Goal: Information Seeking & Learning: Understand process/instructions

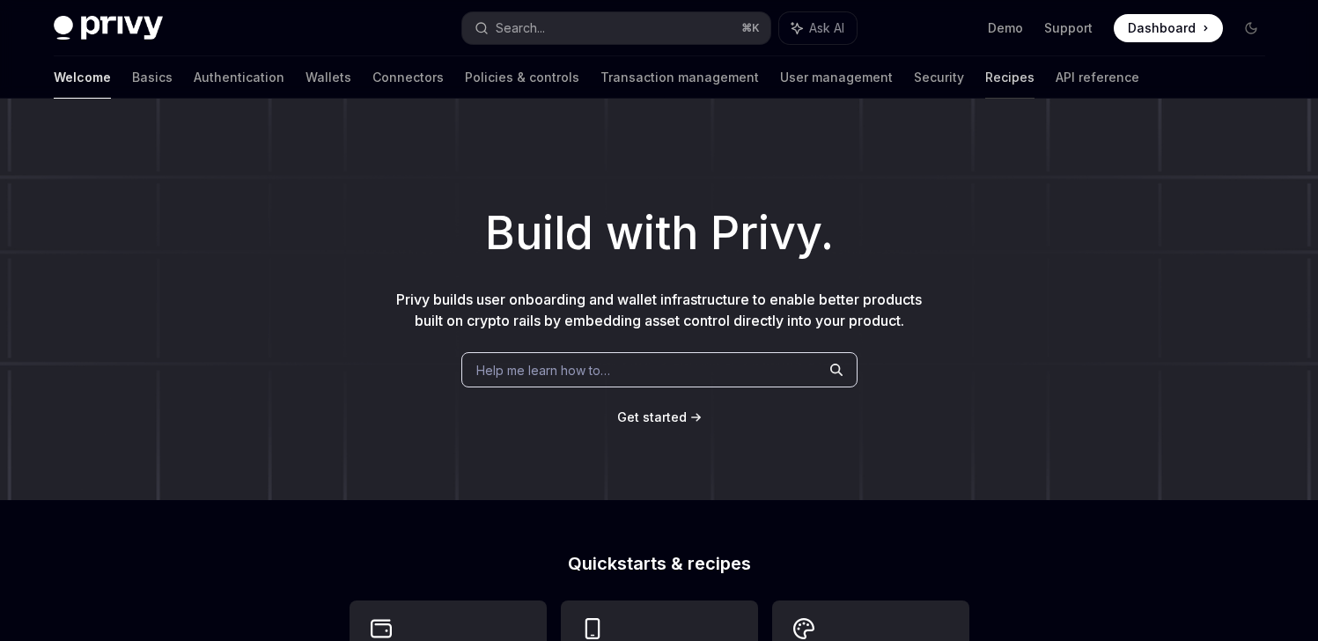
click at [985, 74] on link "Recipes" at bounding box center [1009, 77] width 49 height 42
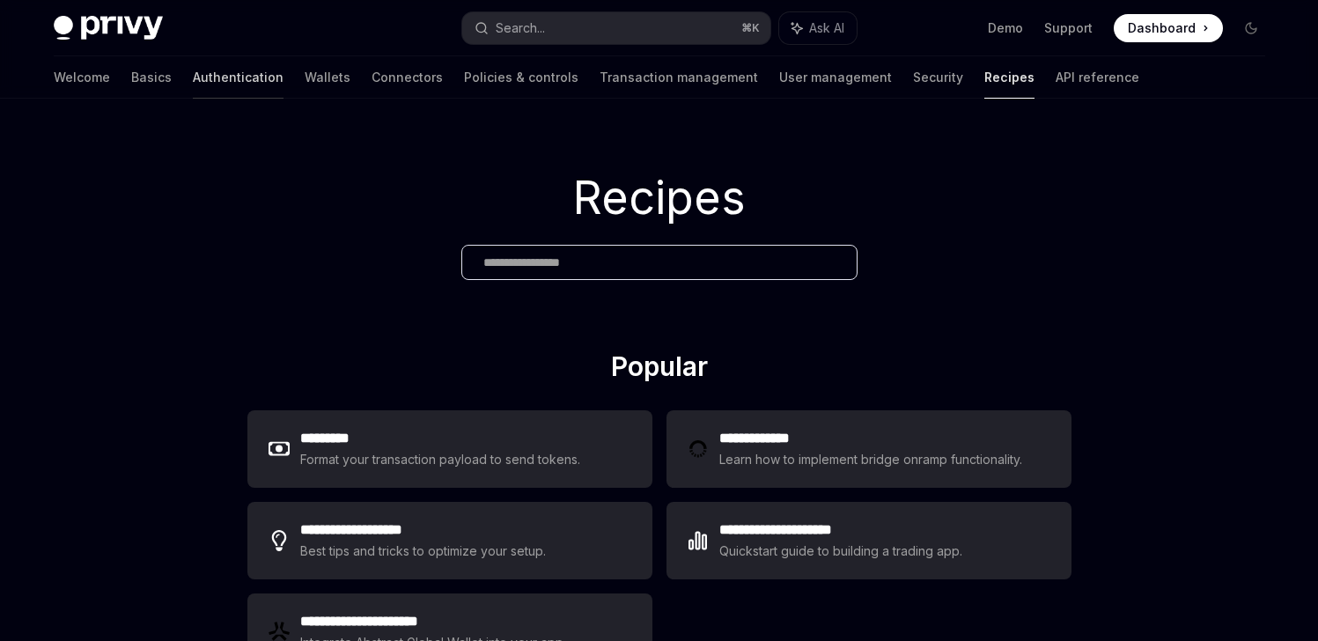
click at [193, 75] on link "Authentication" at bounding box center [238, 77] width 91 height 42
type textarea "*"
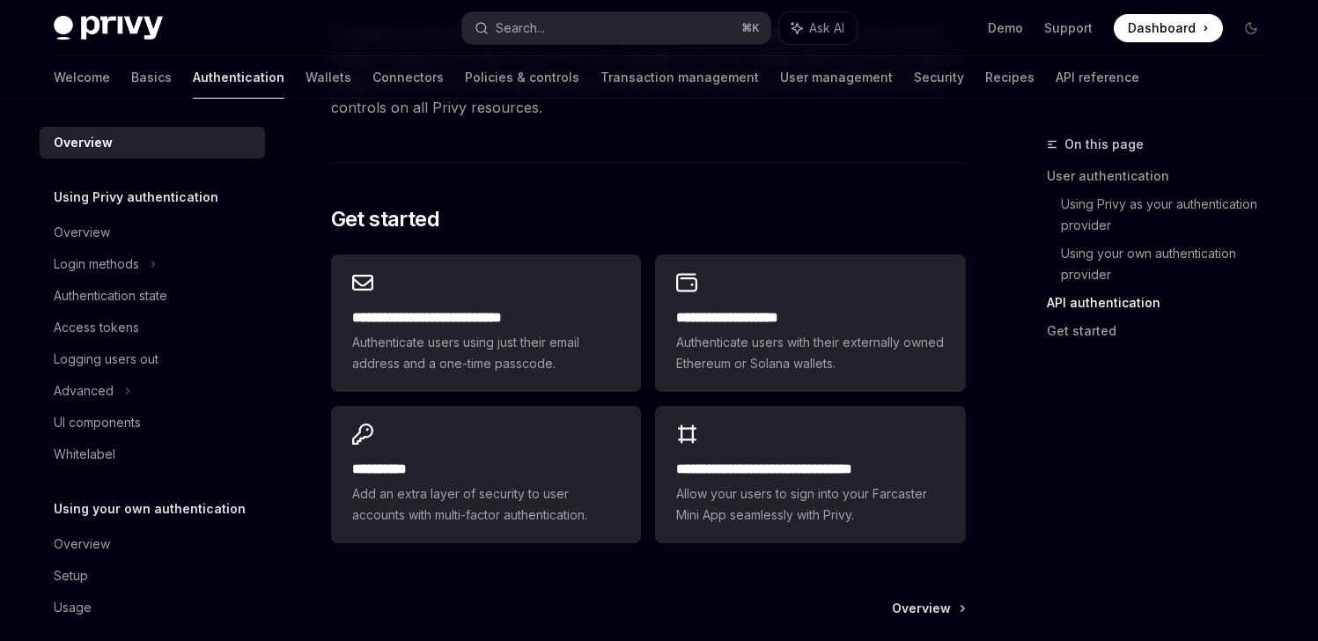
scroll to position [1411, 0]
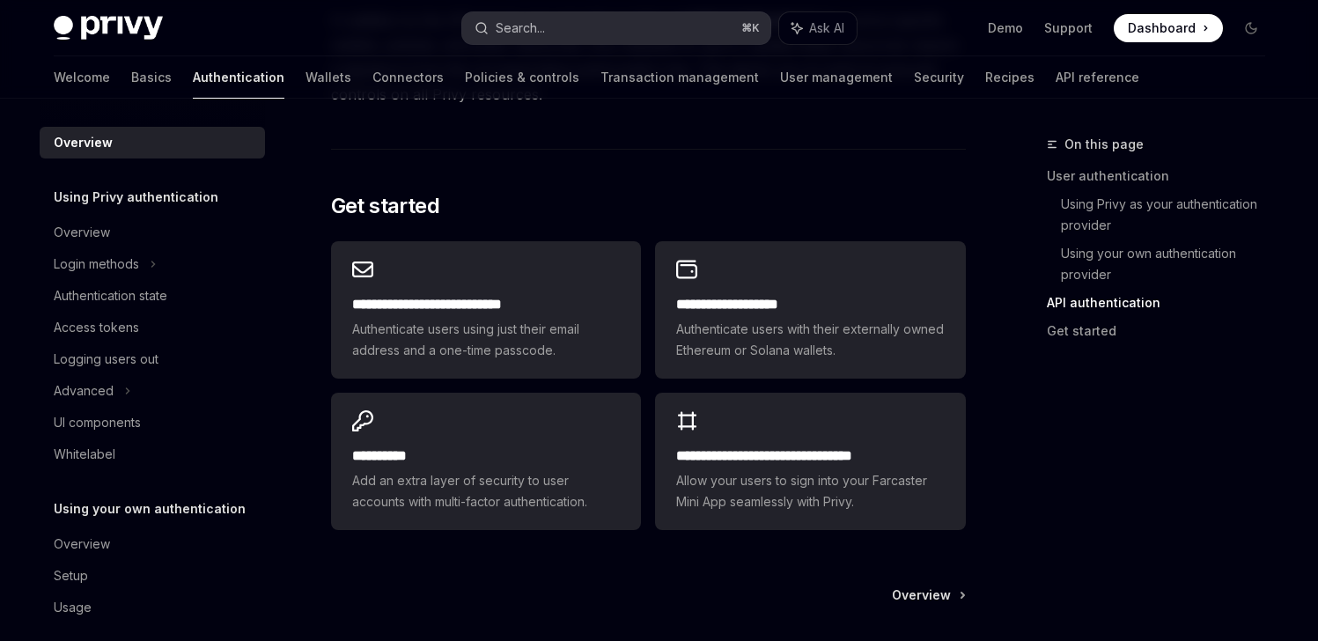
click at [581, 23] on button "Search... ⌘ K" at bounding box center [616, 28] width 308 height 32
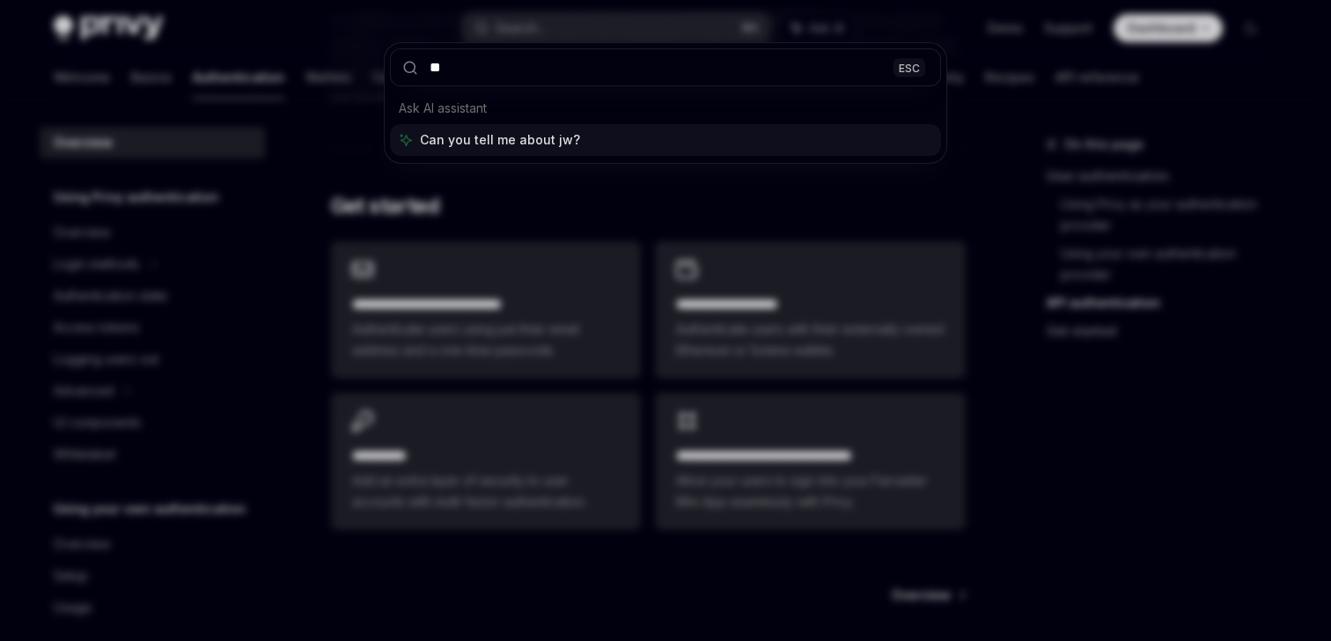
type input "***"
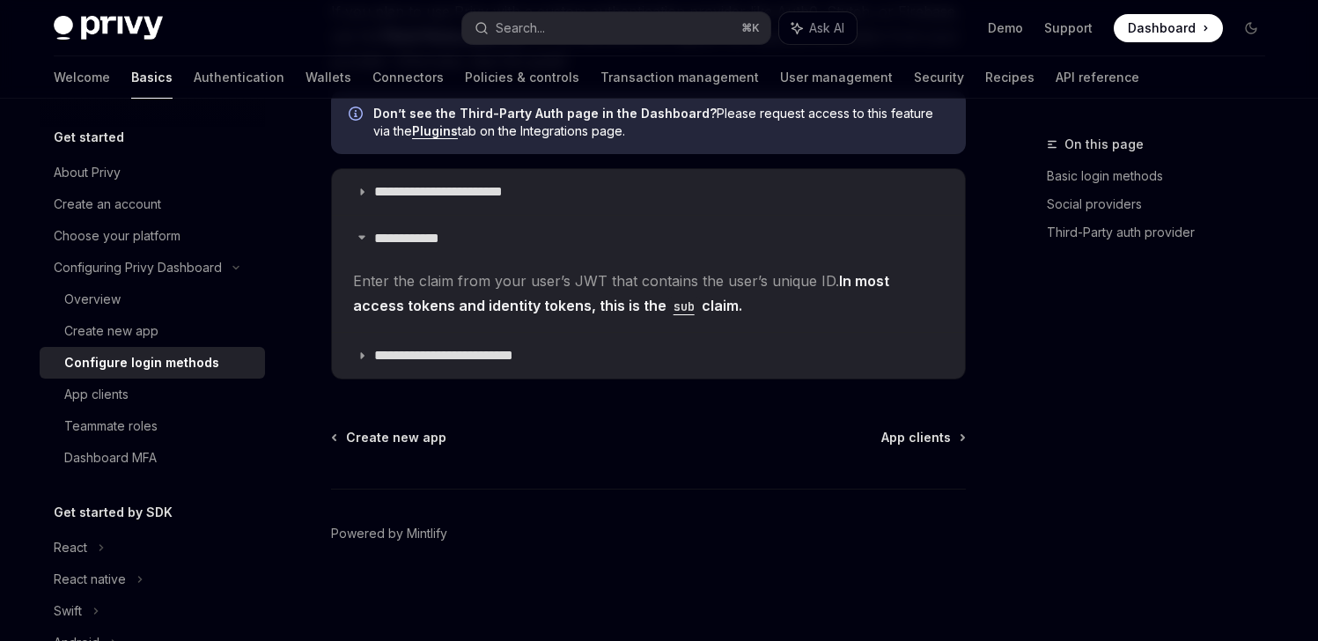
type textarea "*"
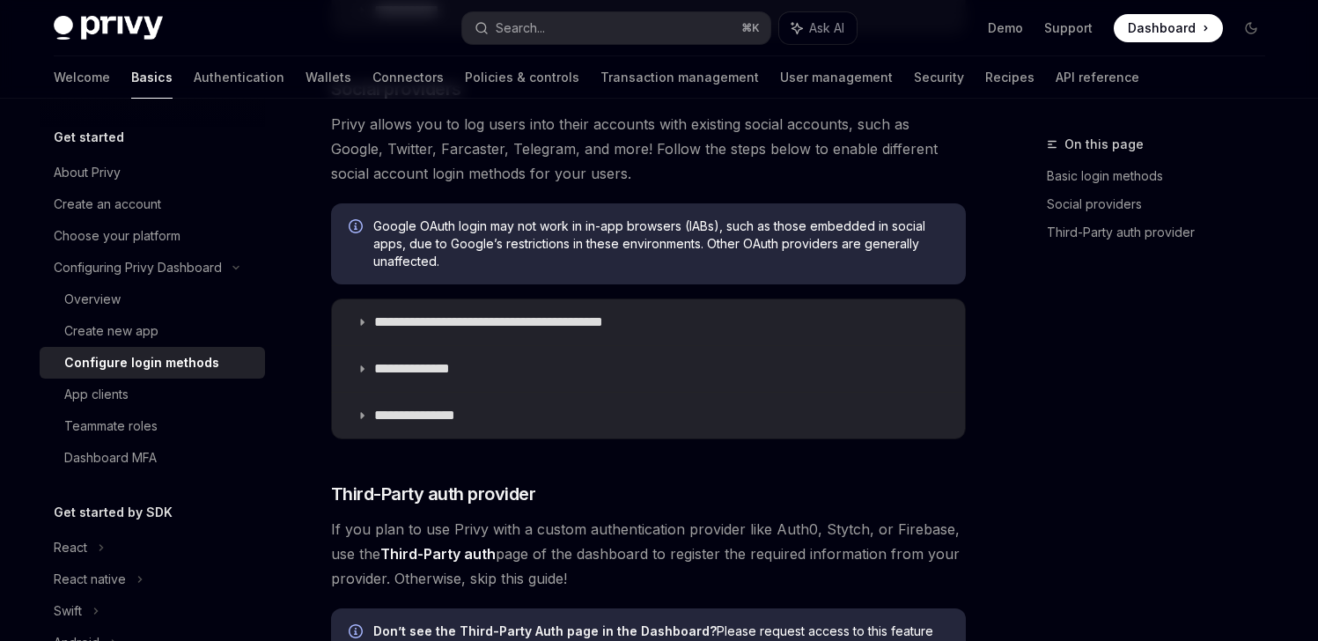
scroll to position [540, 0]
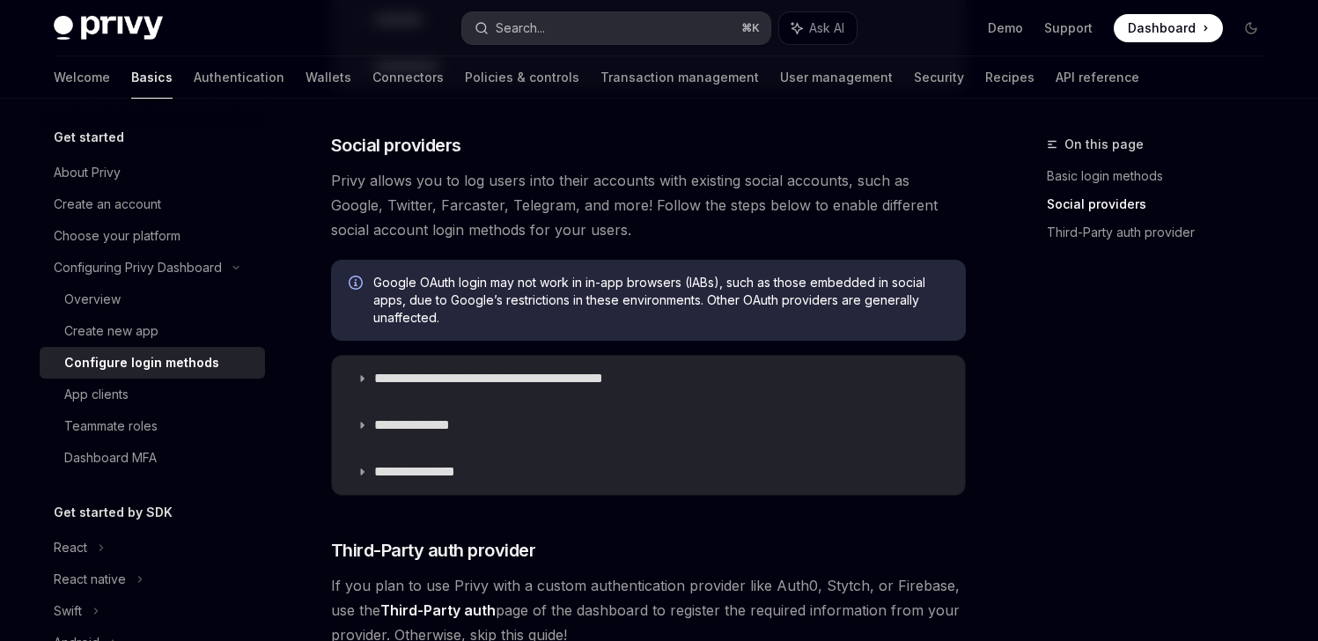
click at [569, 30] on button "Search... ⌘ K" at bounding box center [616, 28] width 308 height 32
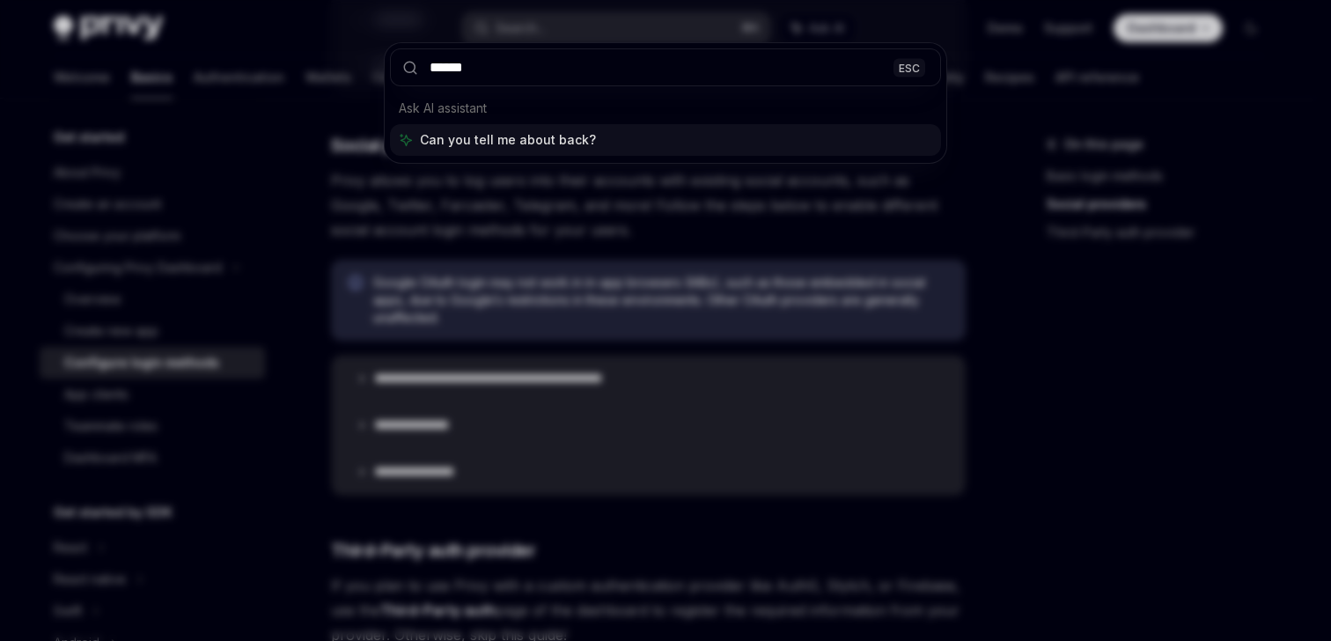
type input "*******"
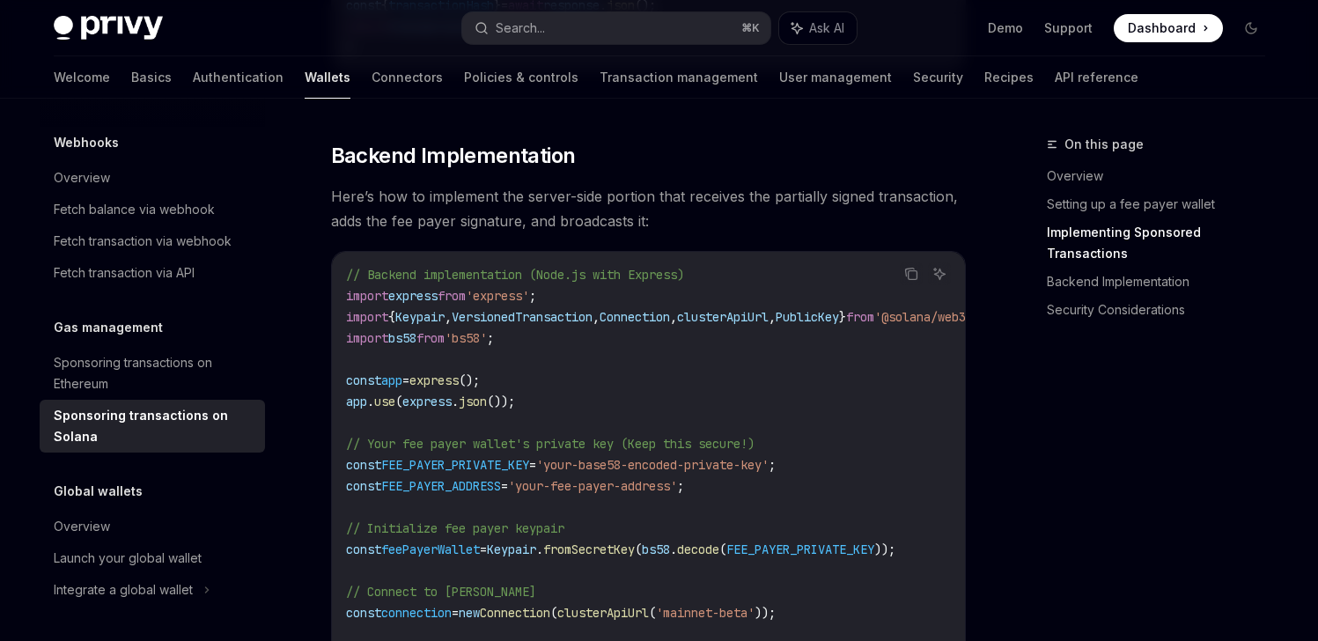
scroll to position [2875, 0]
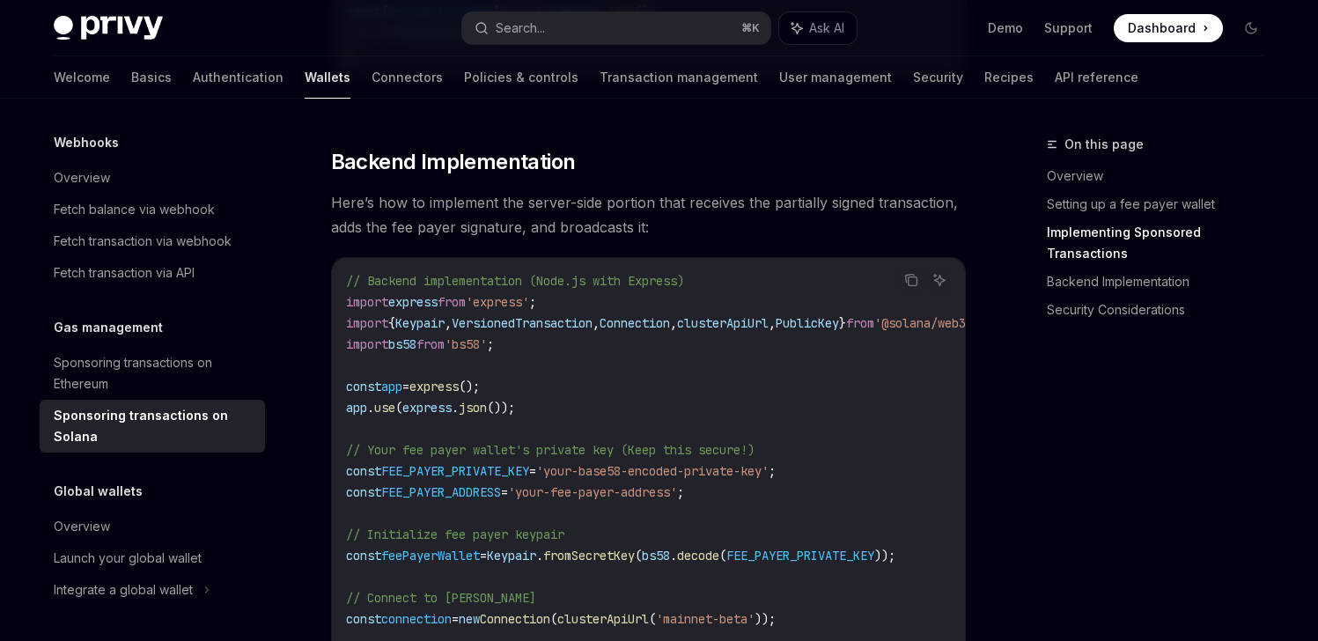
click at [105, 30] on img at bounding box center [108, 28] width 109 height 25
type textarea "*"
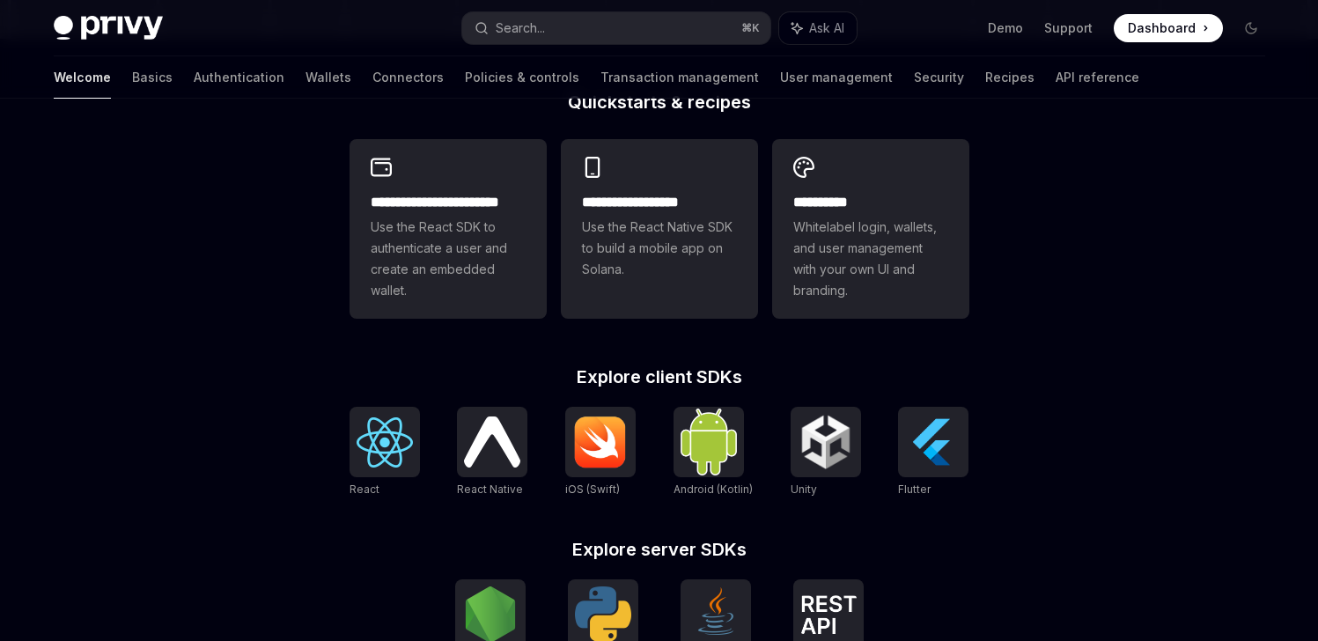
scroll to position [425, 0]
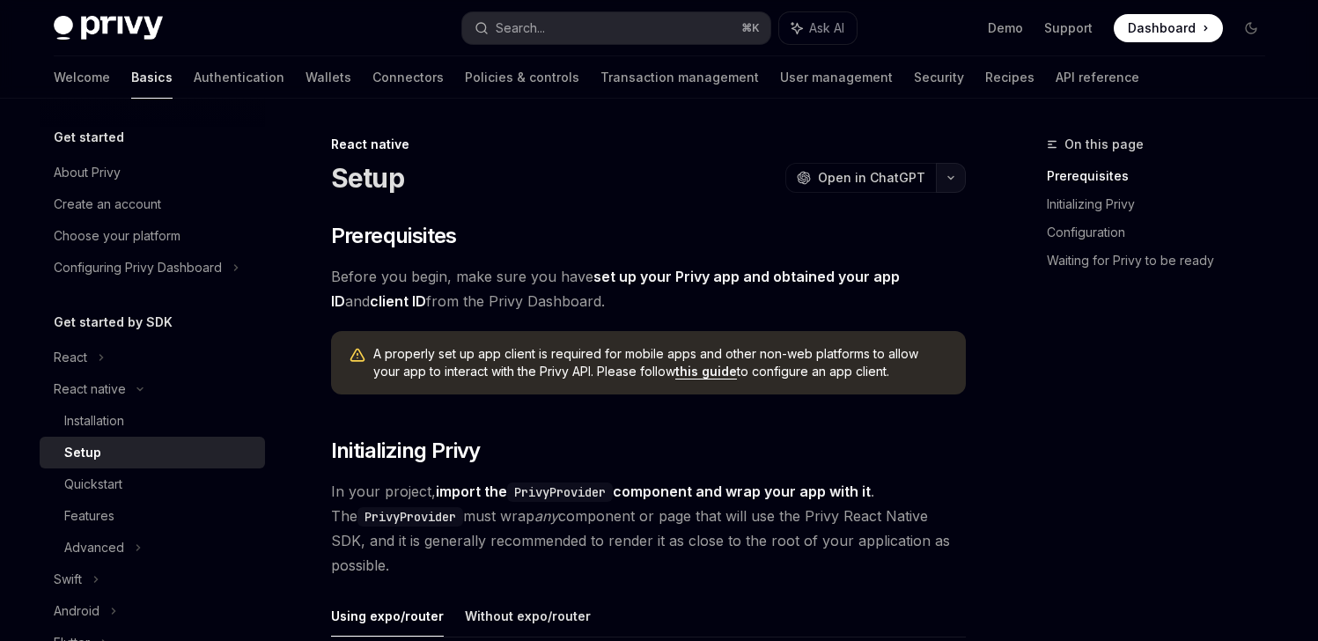
click at [953, 173] on button "button" at bounding box center [951, 178] width 30 height 30
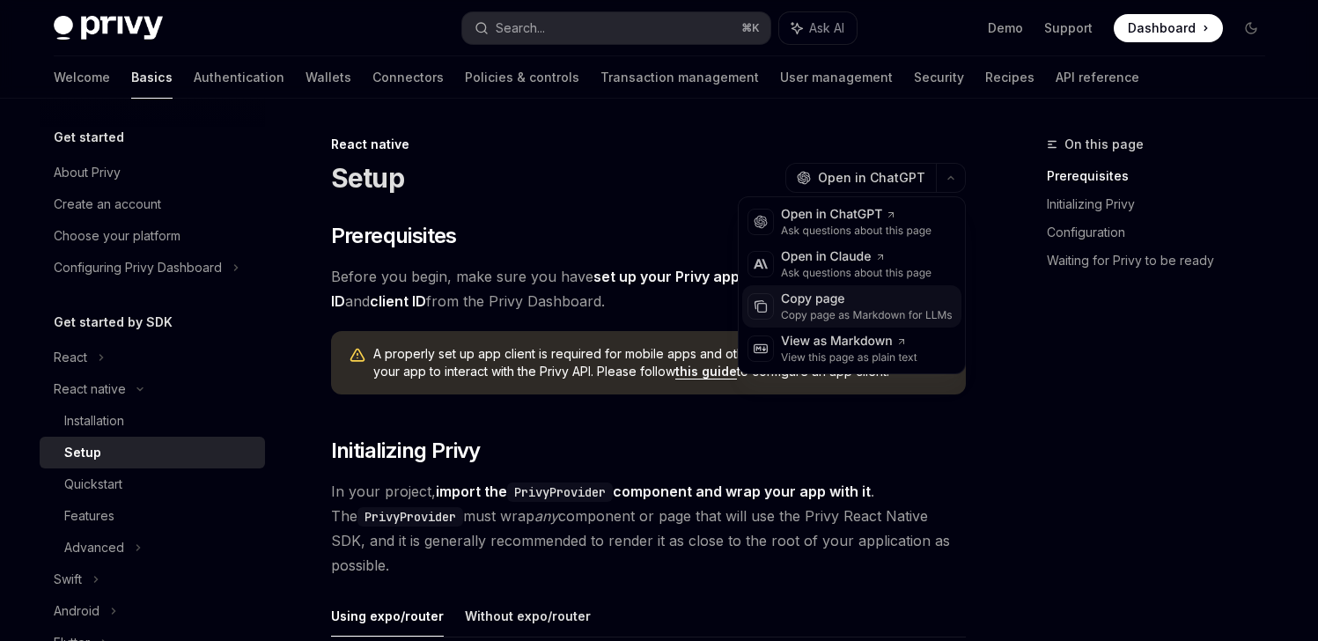
click at [858, 300] on div "Copy page" at bounding box center [867, 300] width 172 height 18
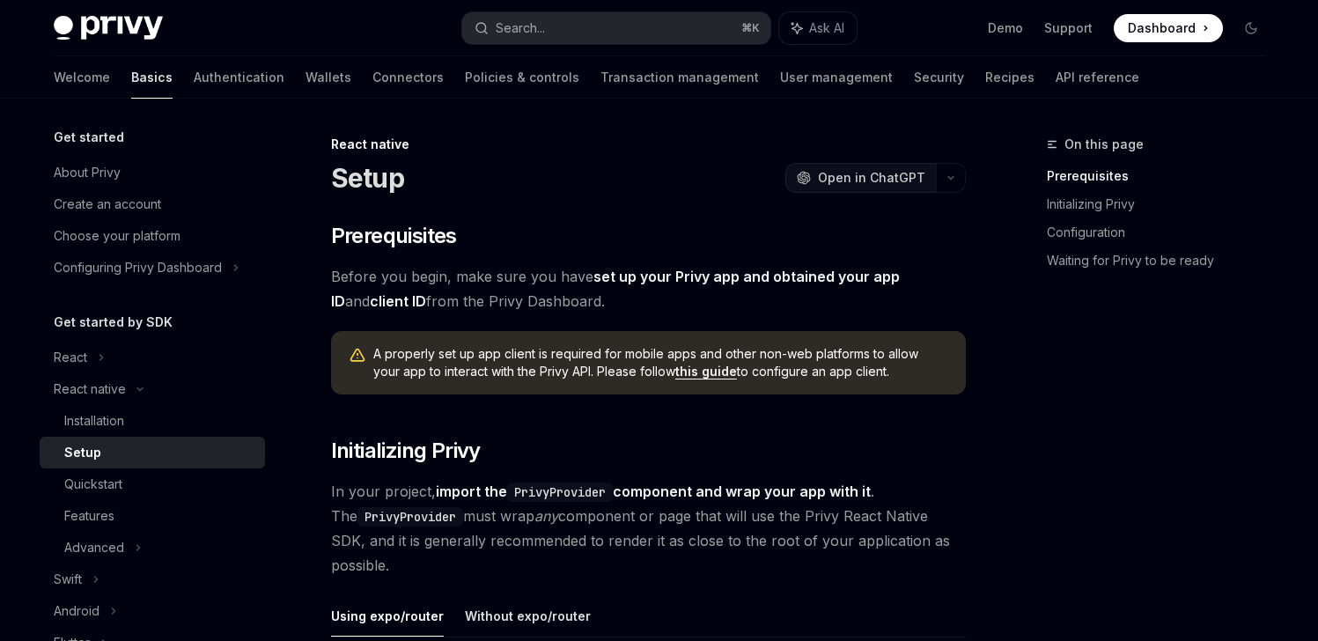
click at [924, 176] on span "Open in ChatGPT" at bounding box center [871, 178] width 107 height 18
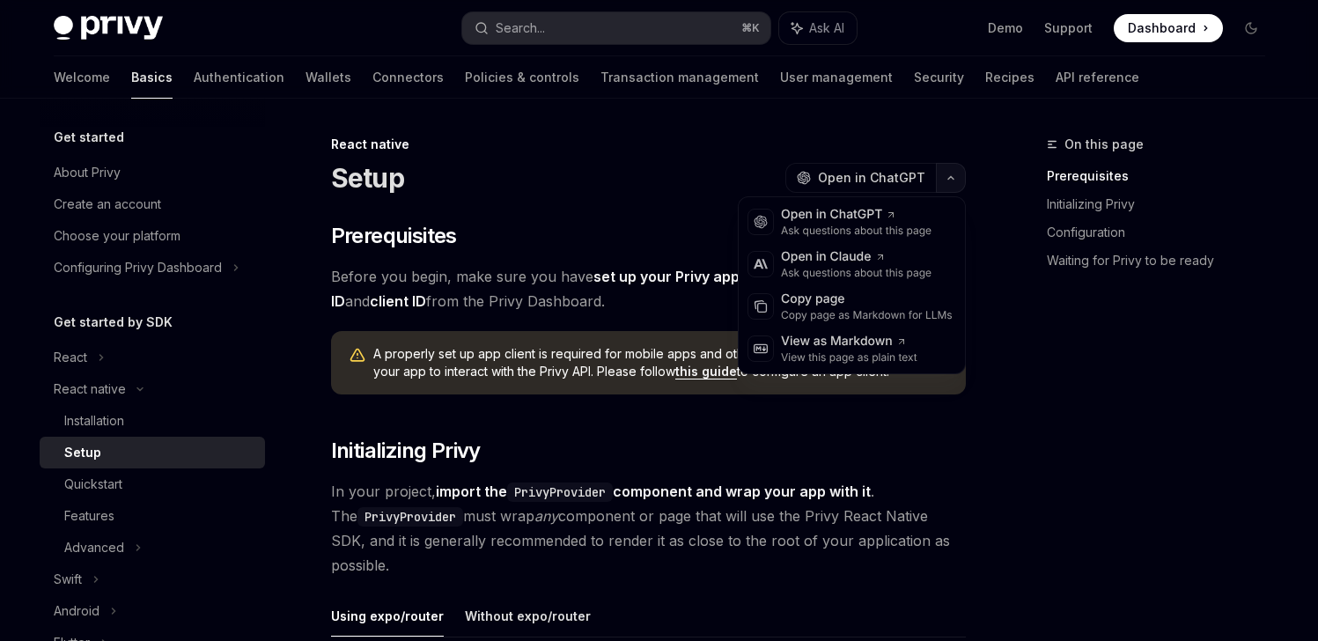
click at [955, 174] on icon "button" at bounding box center [950, 177] width 21 height 7
click at [844, 261] on div "Open in Claude" at bounding box center [856, 257] width 151 height 18
click at [946, 173] on button "button" at bounding box center [951, 178] width 30 height 30
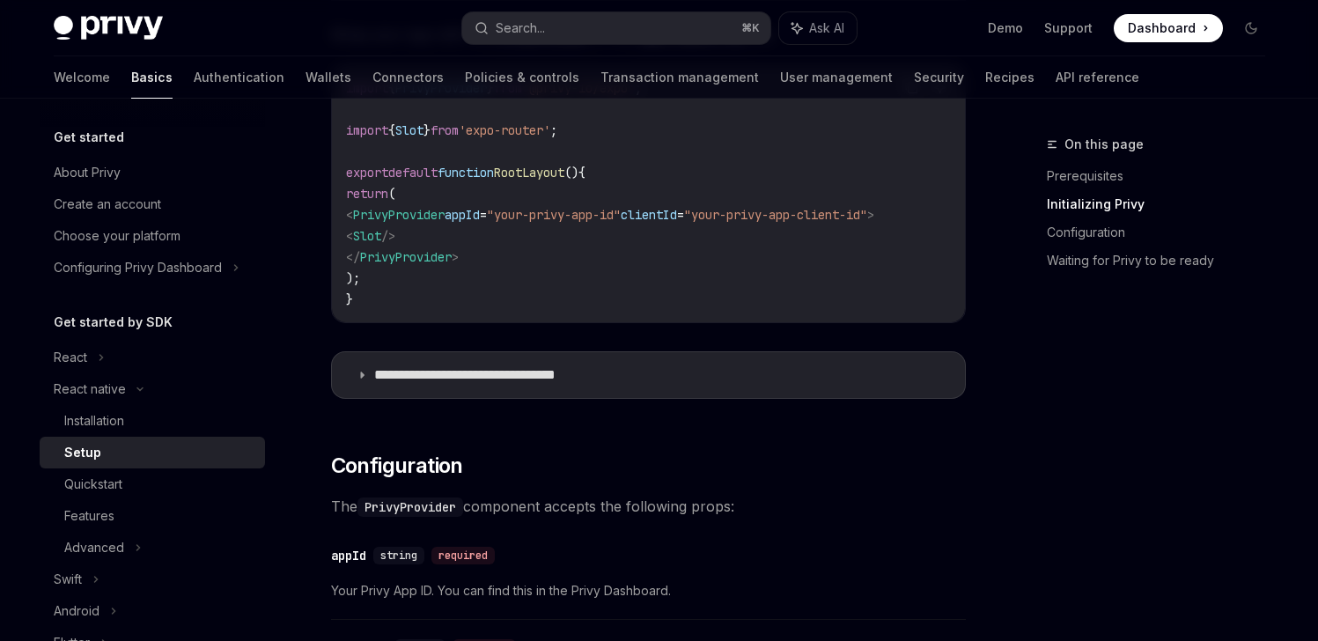
scroll to position [658, 0]
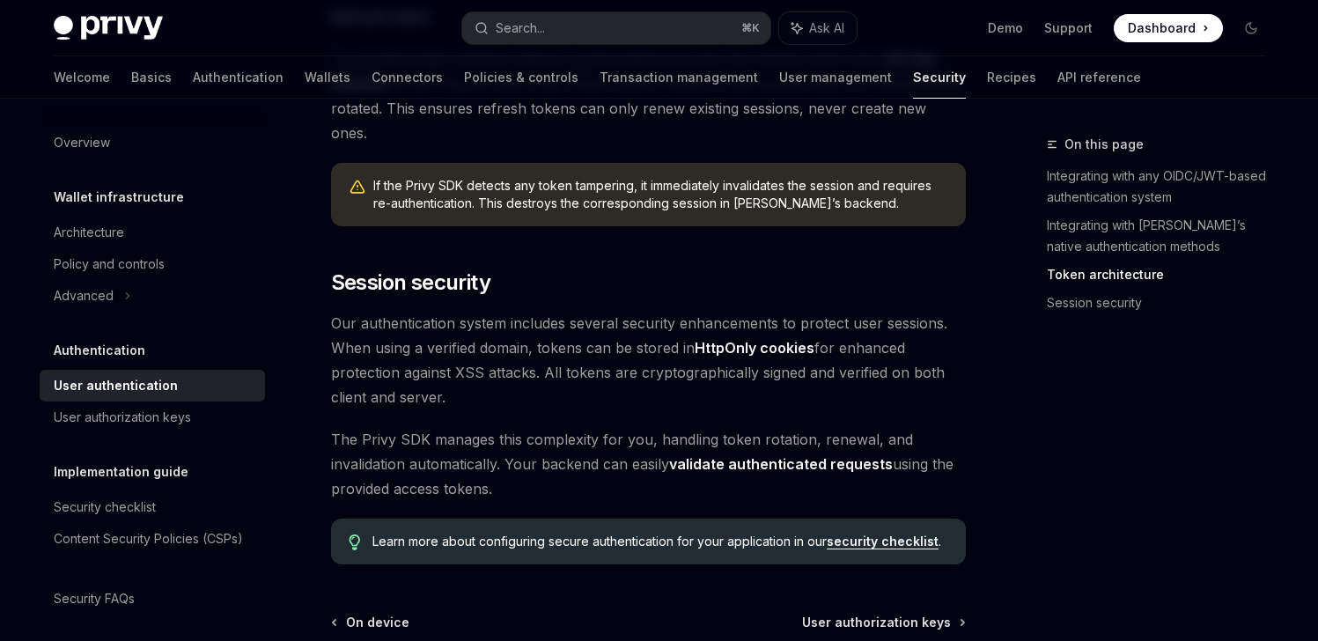
scroll to position [1402, 0]
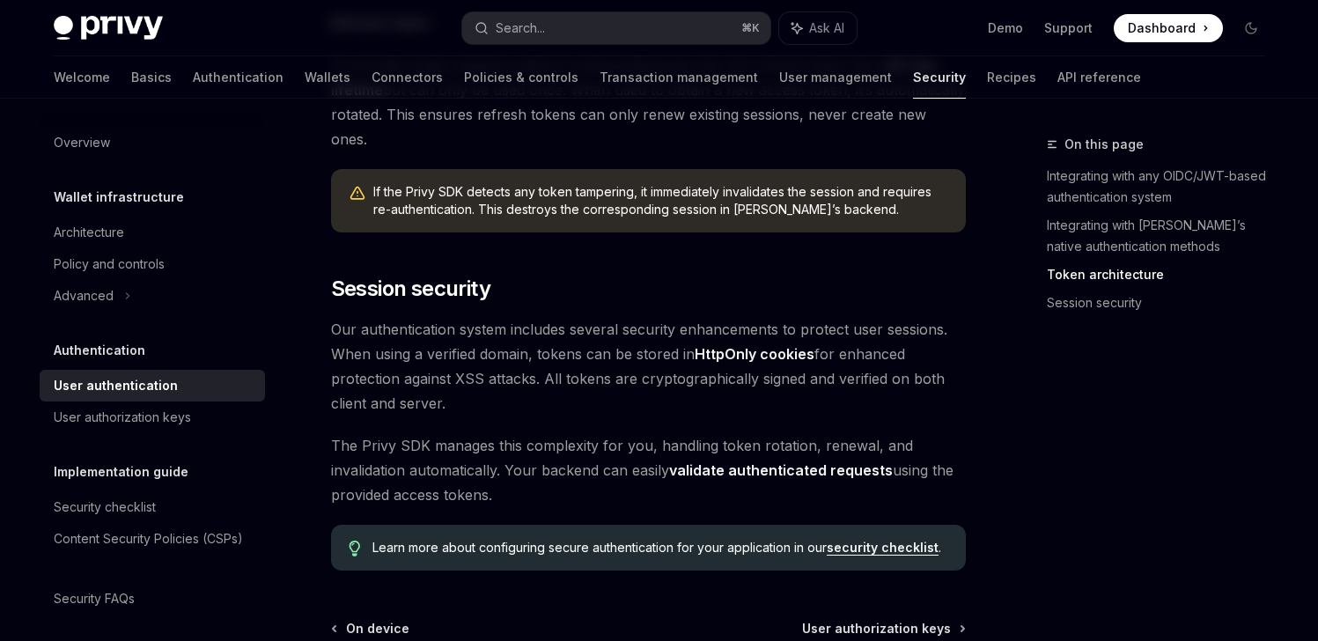
click at [778, 461] on link "validate authenticated requests" at bounding box center [781, 470] width 224 height 18
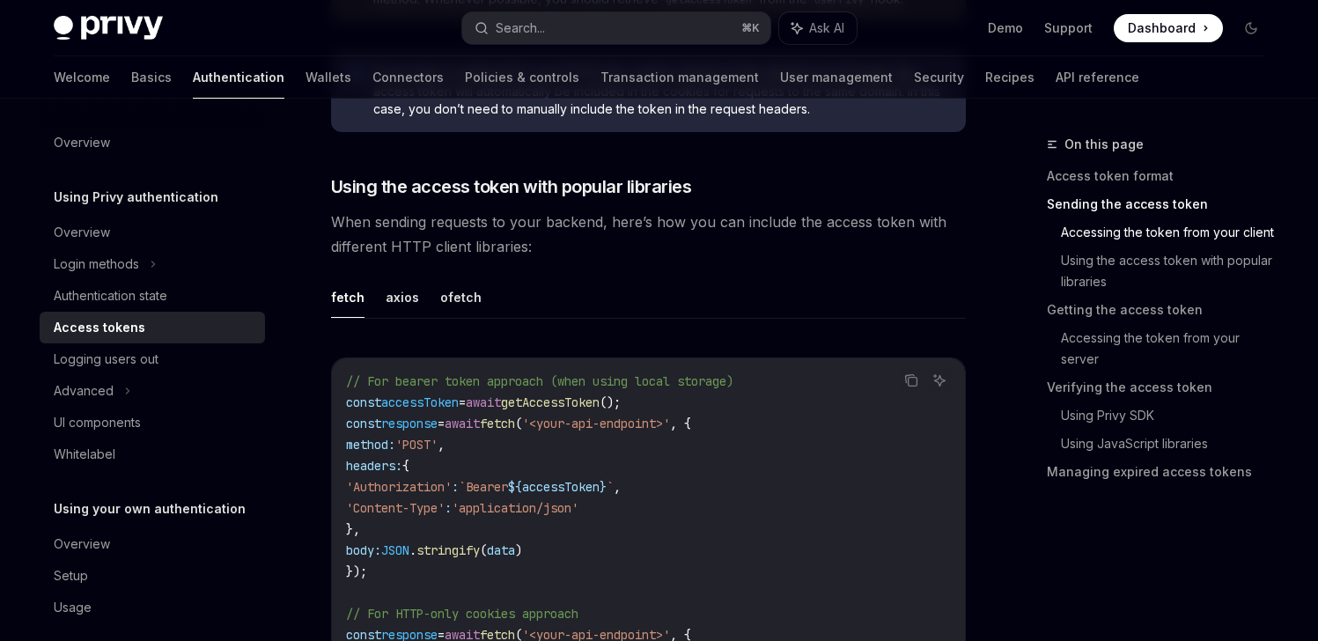
scroll to position [1459, 0]
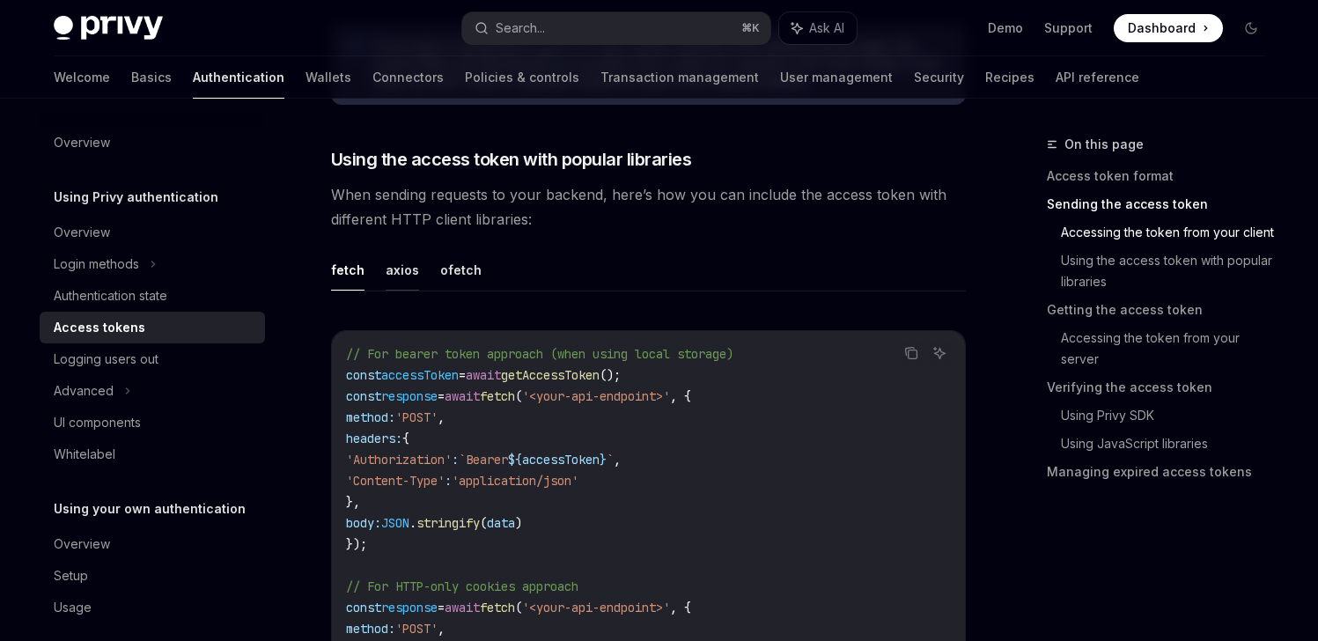
click at [394, 268] on button "axios" at bounding box center [402, 269] width 33 height 41
type textarea "*"
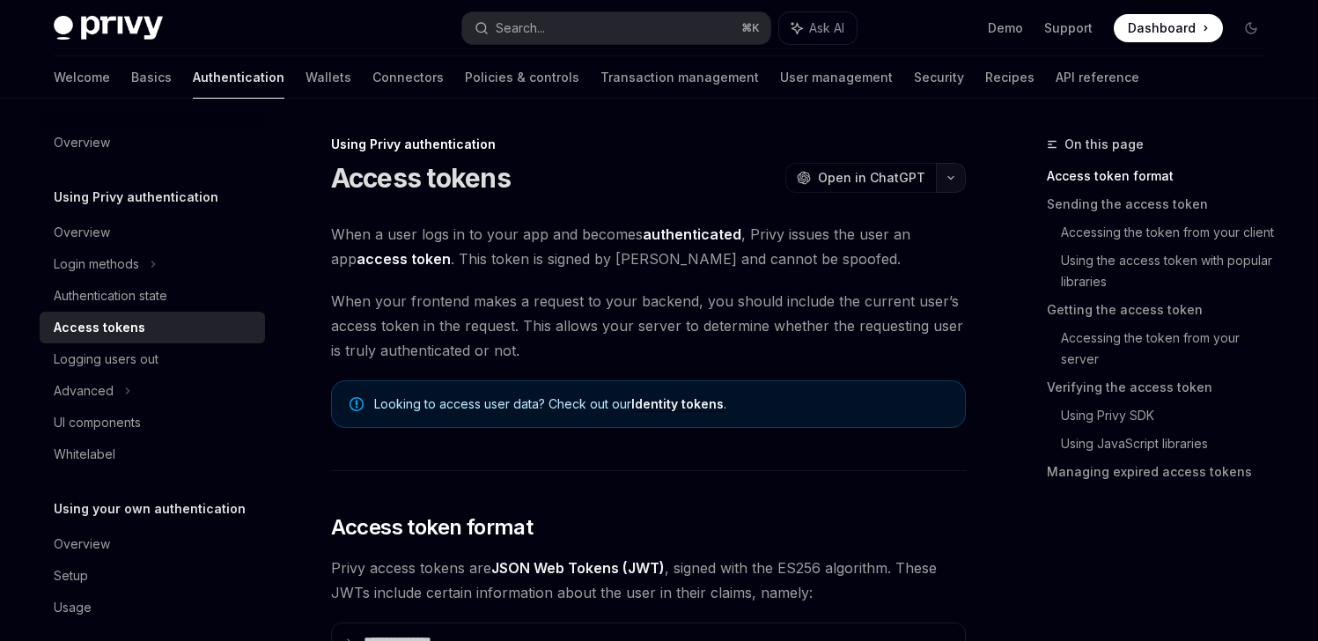
click at [946, 175] on icon "button" at bounding box center [950, 177] width 21 height 7
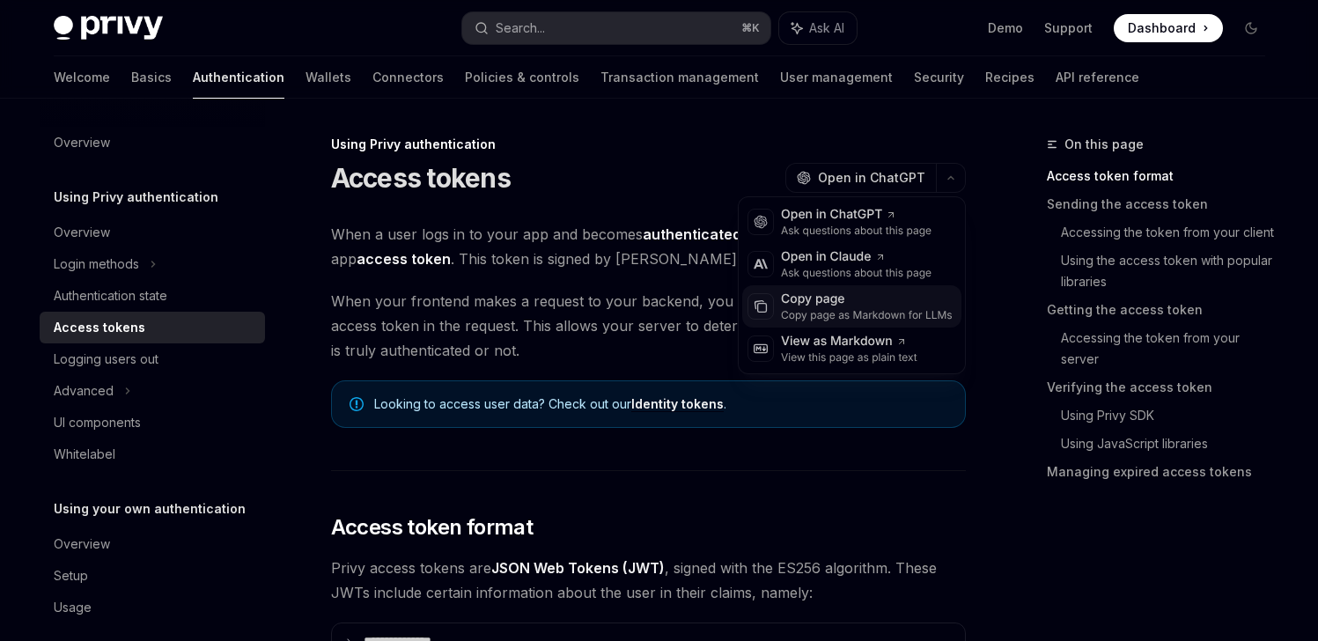
click at [835, 305] on div "Copy page" at bounding box center [867, 300] width 172 height 18
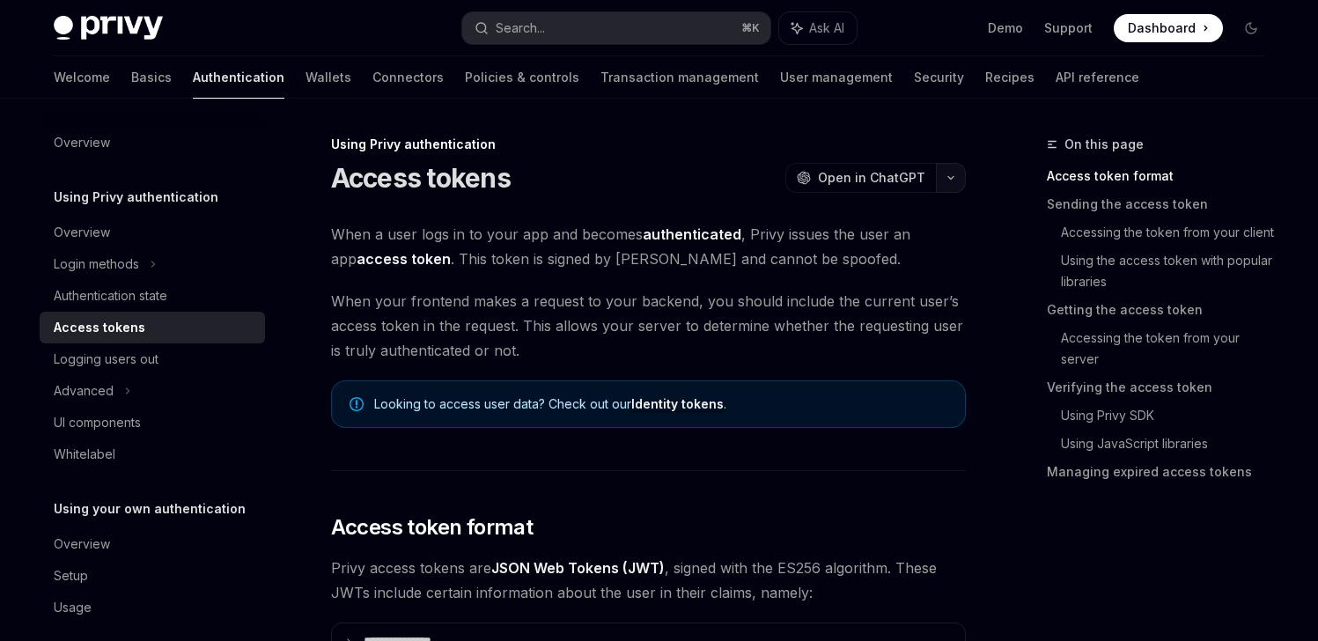
click at [950, 174] on icon "button" at bounding box center [950, 177] width 21 height 7
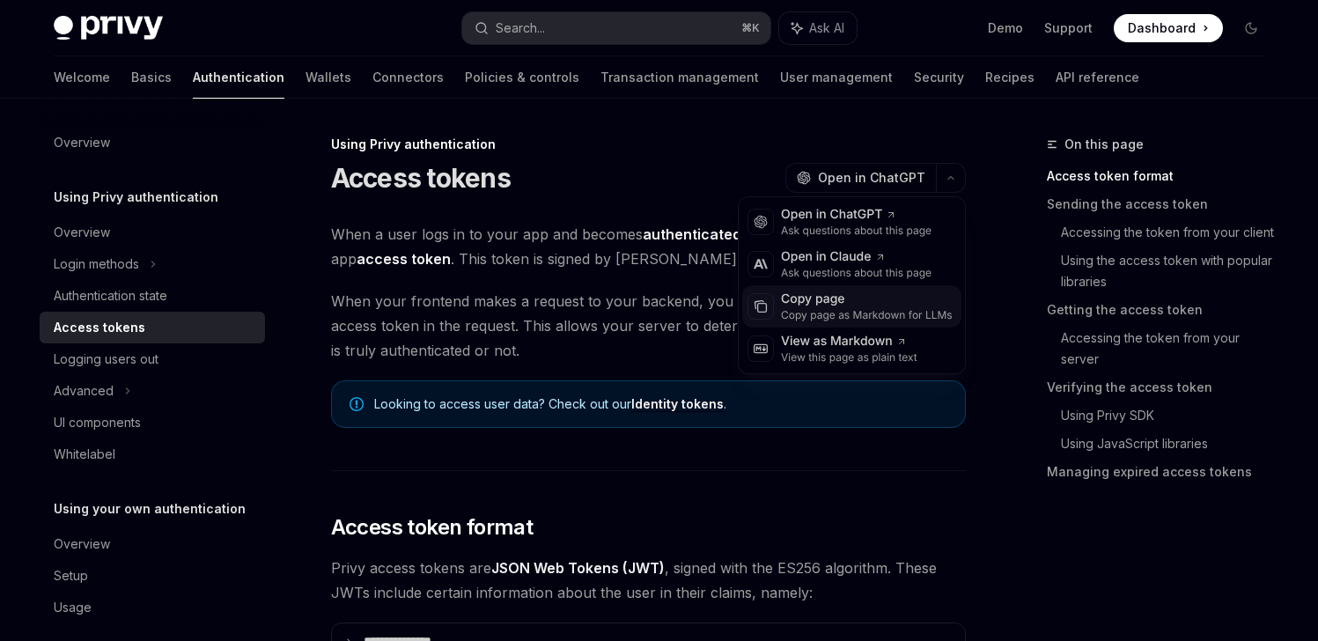
click at [845, 301] on div "Copy page" at bounding box center [867, 300] width 172 height 18
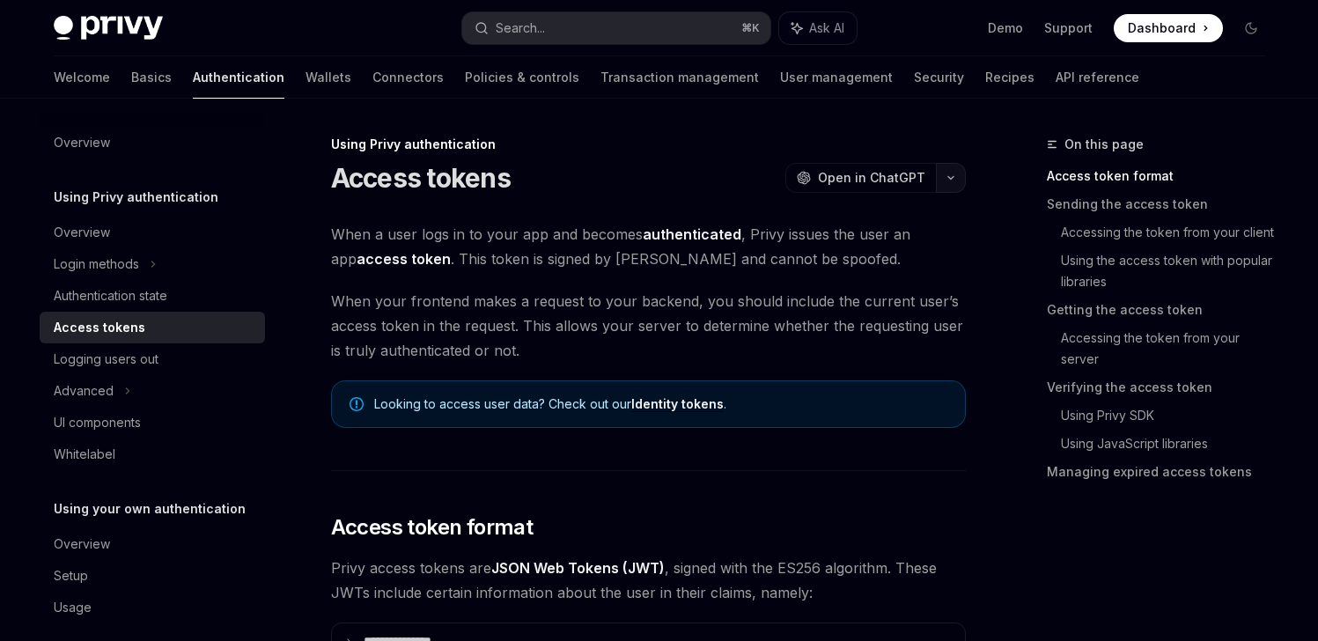
click at [947, 182] on button "button" at bounding box center [951, 178] width 30 height 30
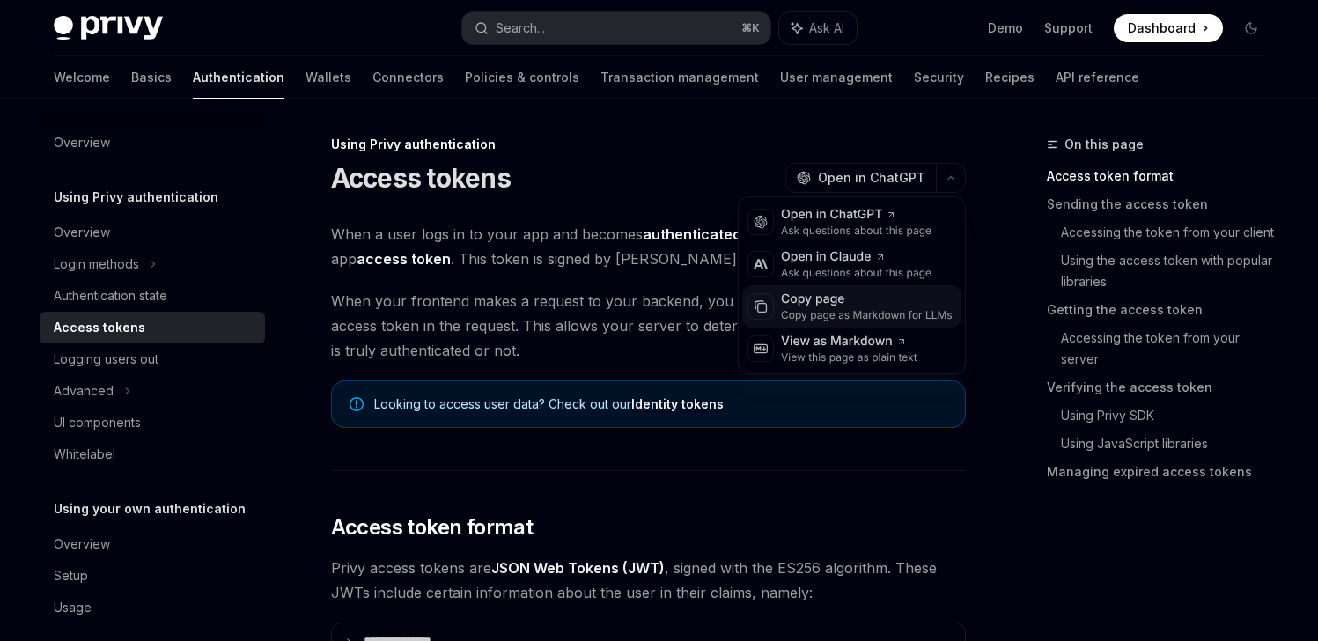
click at [834, 298] on div "Copy page" at bounding box center [867, 300] width 172 height 18
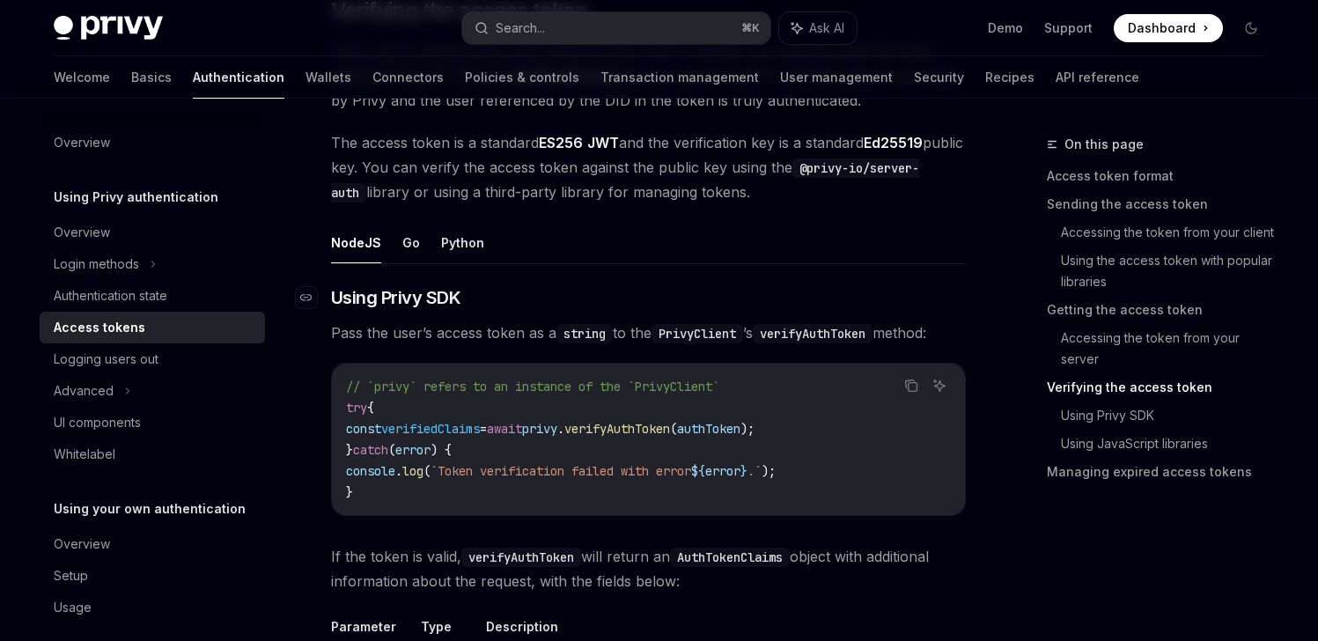
scroll to position [2632, 0]
click at [410, 293] on span "Using Privy SDK" at bounding box center [396, 297] width 130 height 25
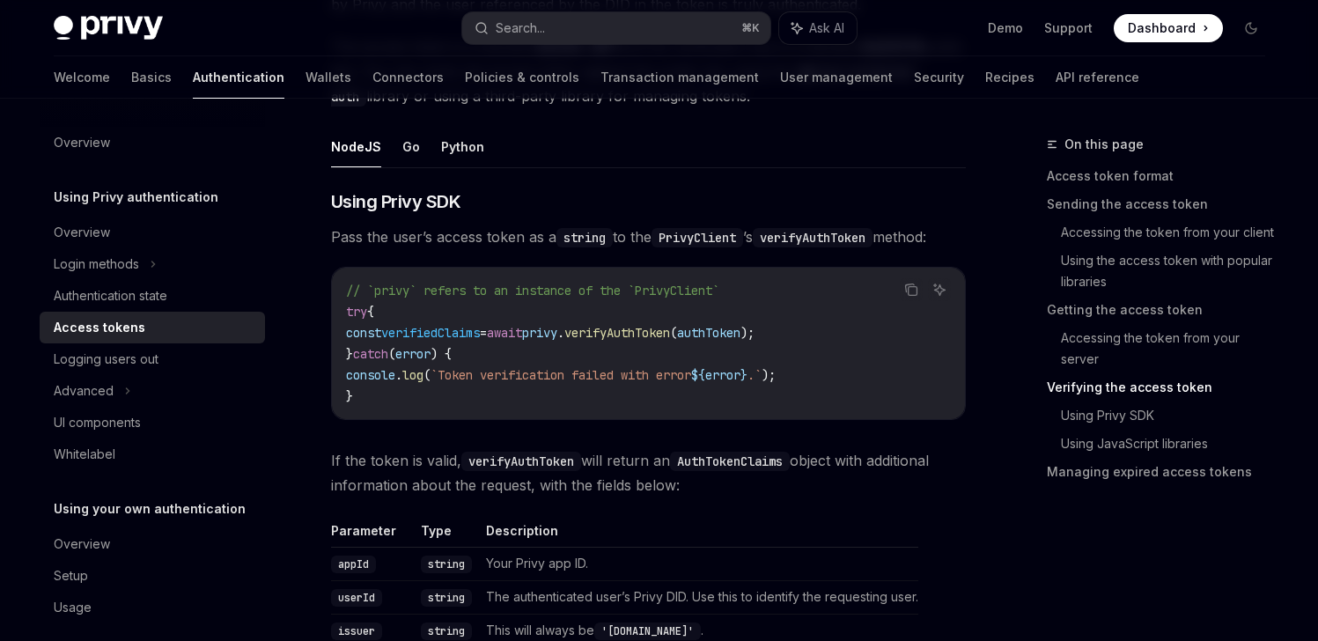
scroll to position [2720, 0]
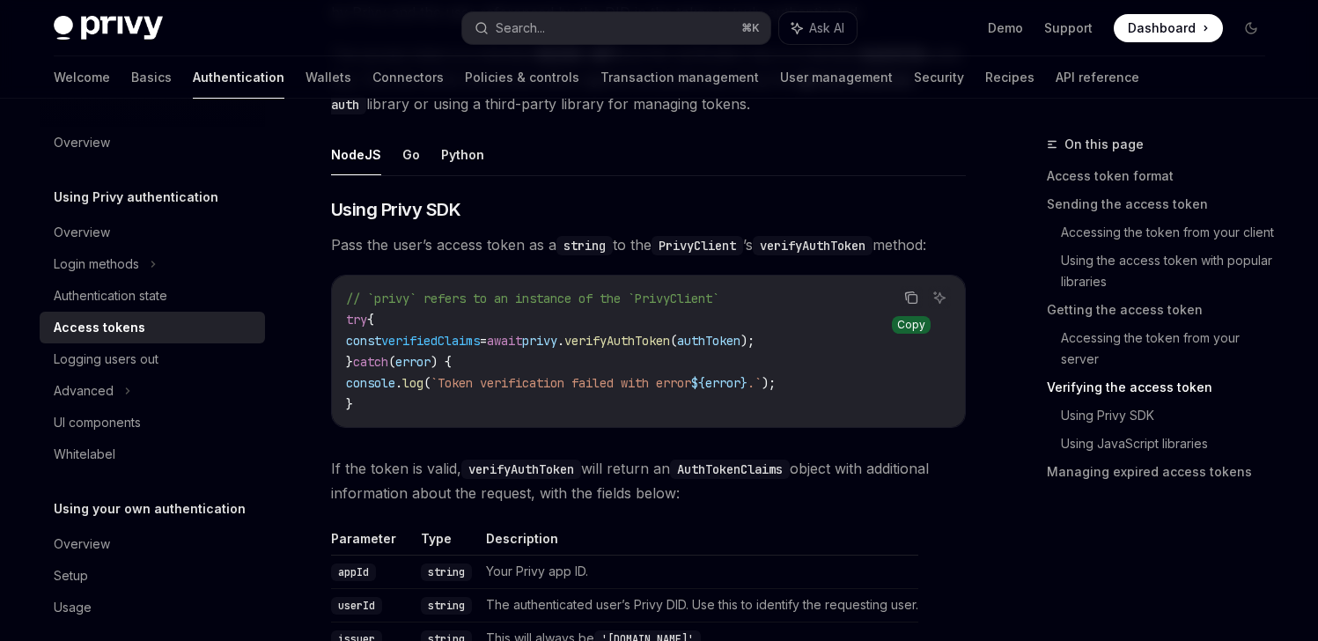
click at [916, 298] on icon "Copy the contents from the code block" at bounding box center [911, 298] width 14 height 14
drag, startPoint x: 574, startPoint y: 339, endPoint x: 730, endPoint y: 345, distance: 156.0
click at [730, 345] on span "const verifiedClaims = await privy . verifyAuthToken ( authToken );" at bounding box center [550, 341] width 409 height 16
copy span "privy . verifyAuthToken"
click at [142, 354] on div "Logging users out" at bounding box center [106, 359] width 105 height 21
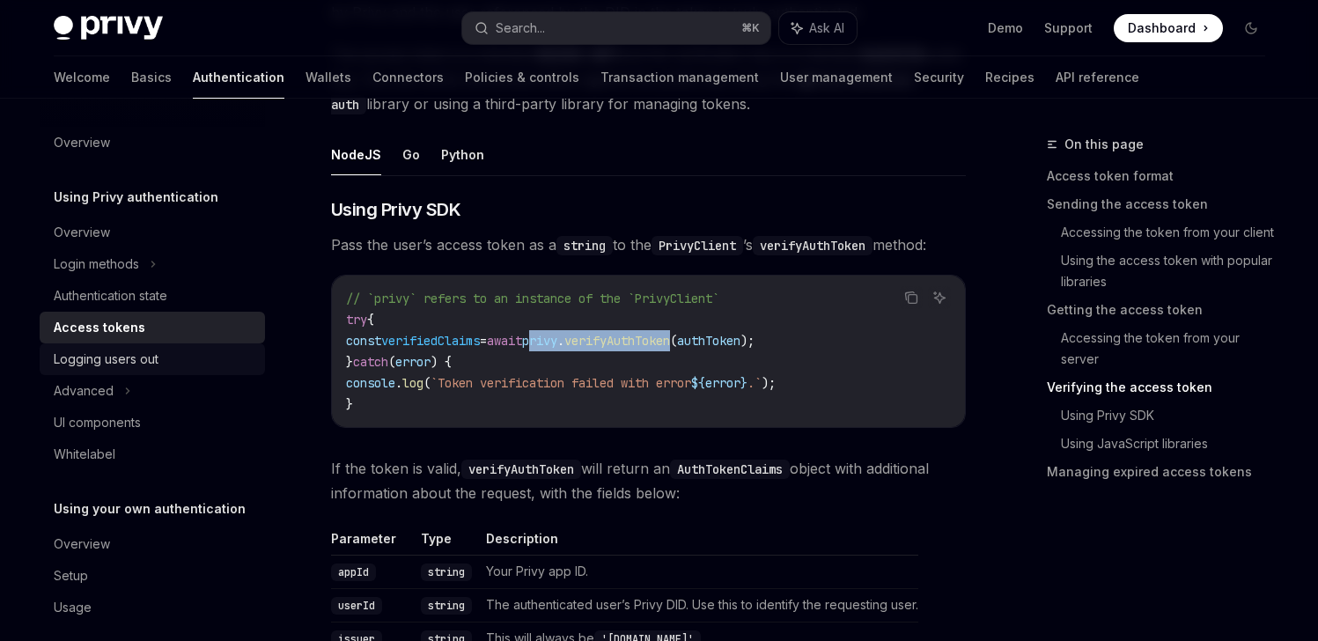
type textarea "*"
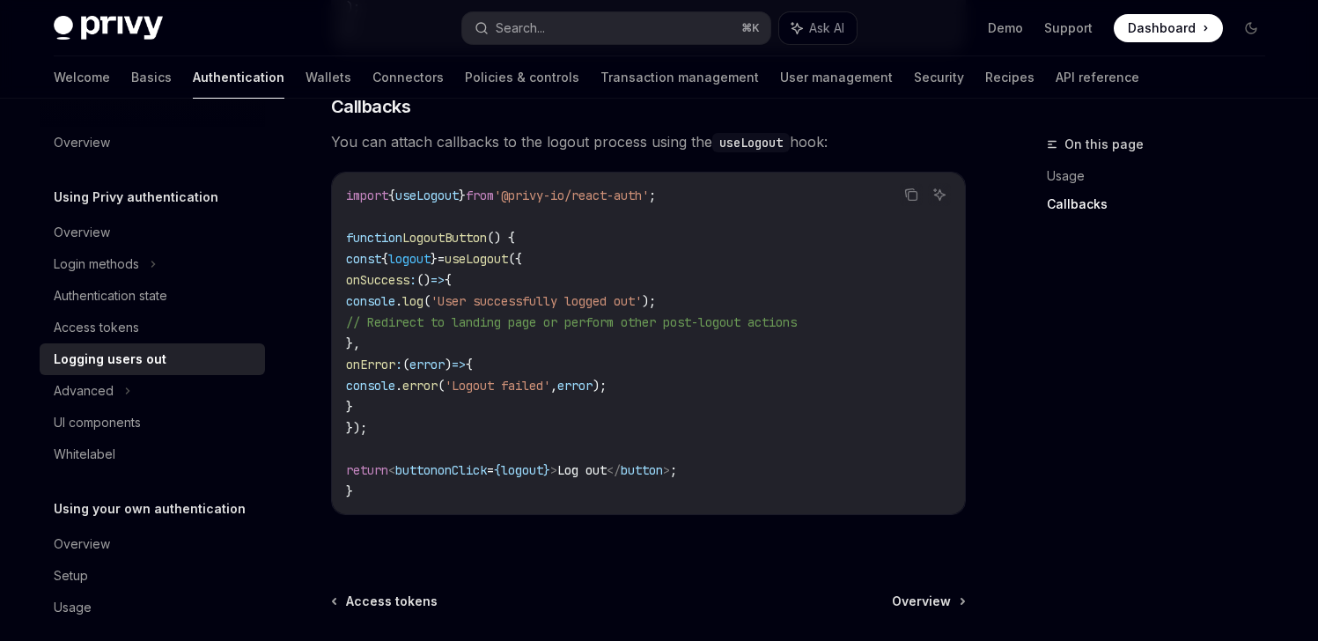
scroll to position [971, 0]
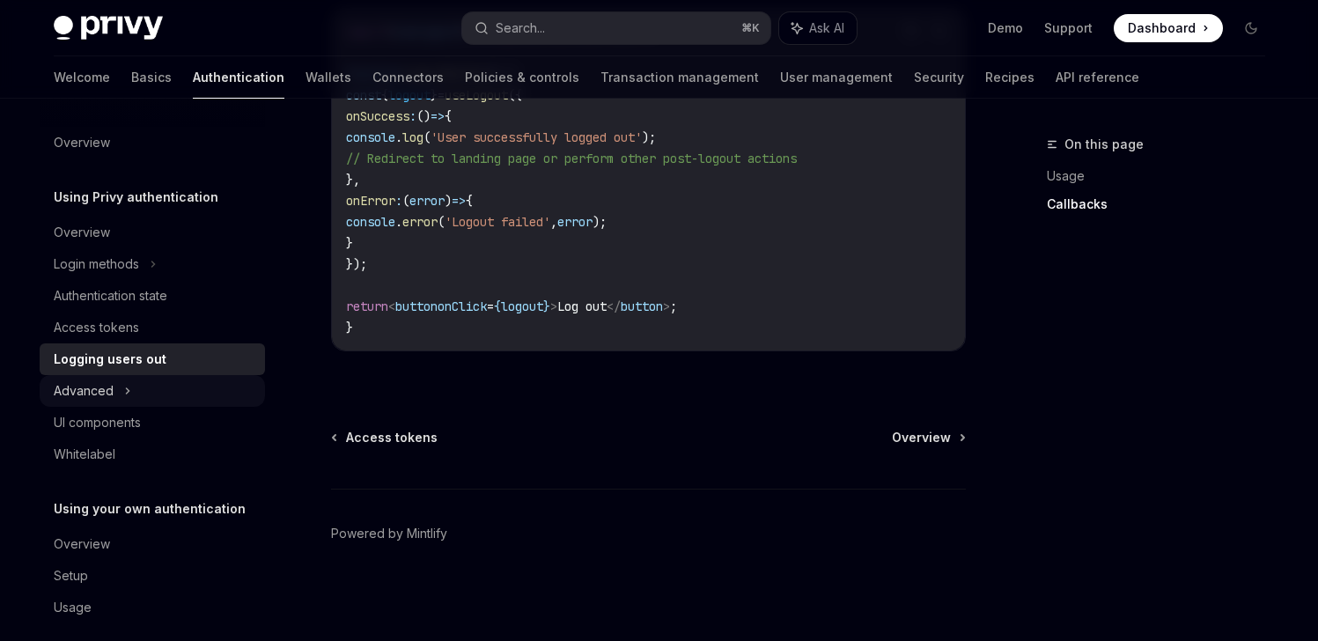
click at [101, 395] on div "Advanced" at bounding box center [84, 390] width 60 height 21
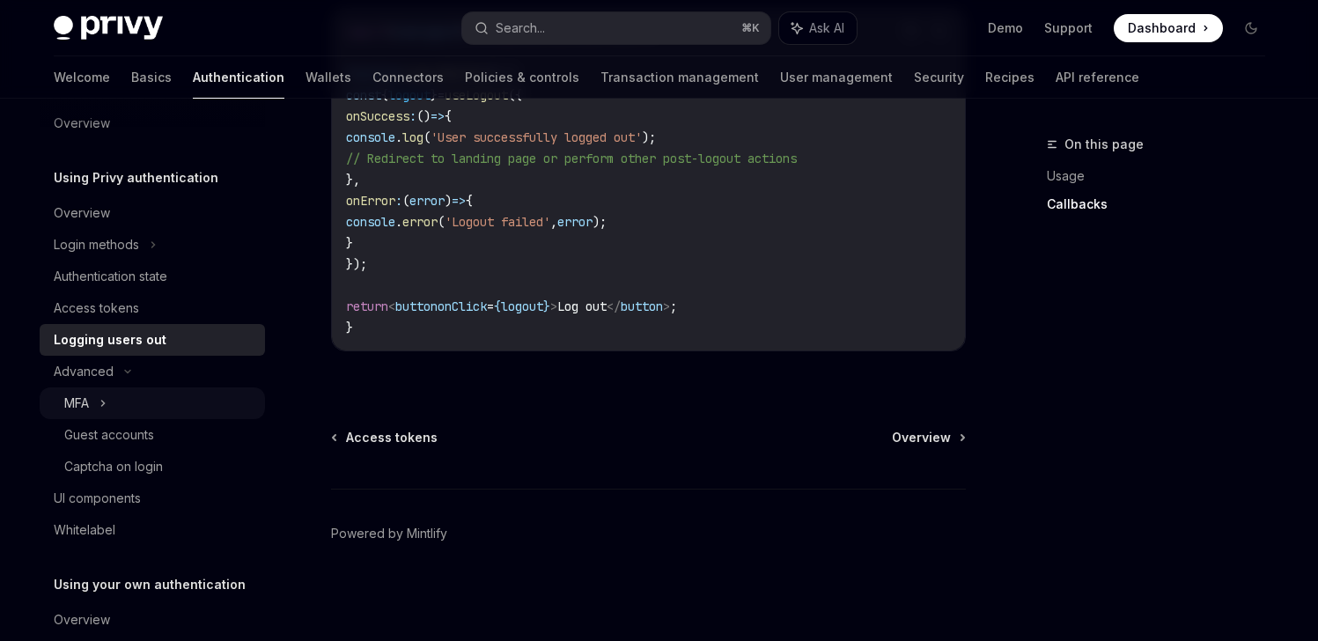
scroll to position [0, 0]
